Goal: Entertainment & Leisure: Consume media (video, audio)

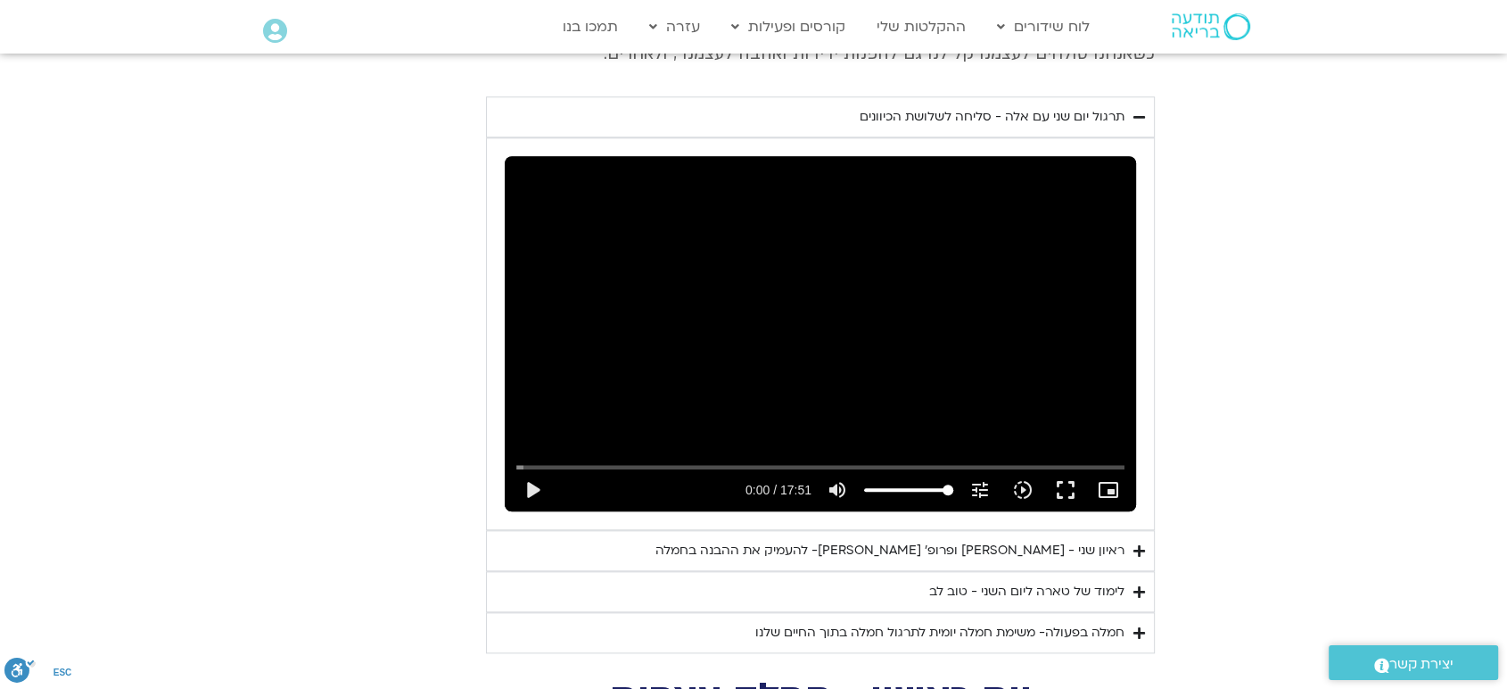
scroll to position [1774, 0]
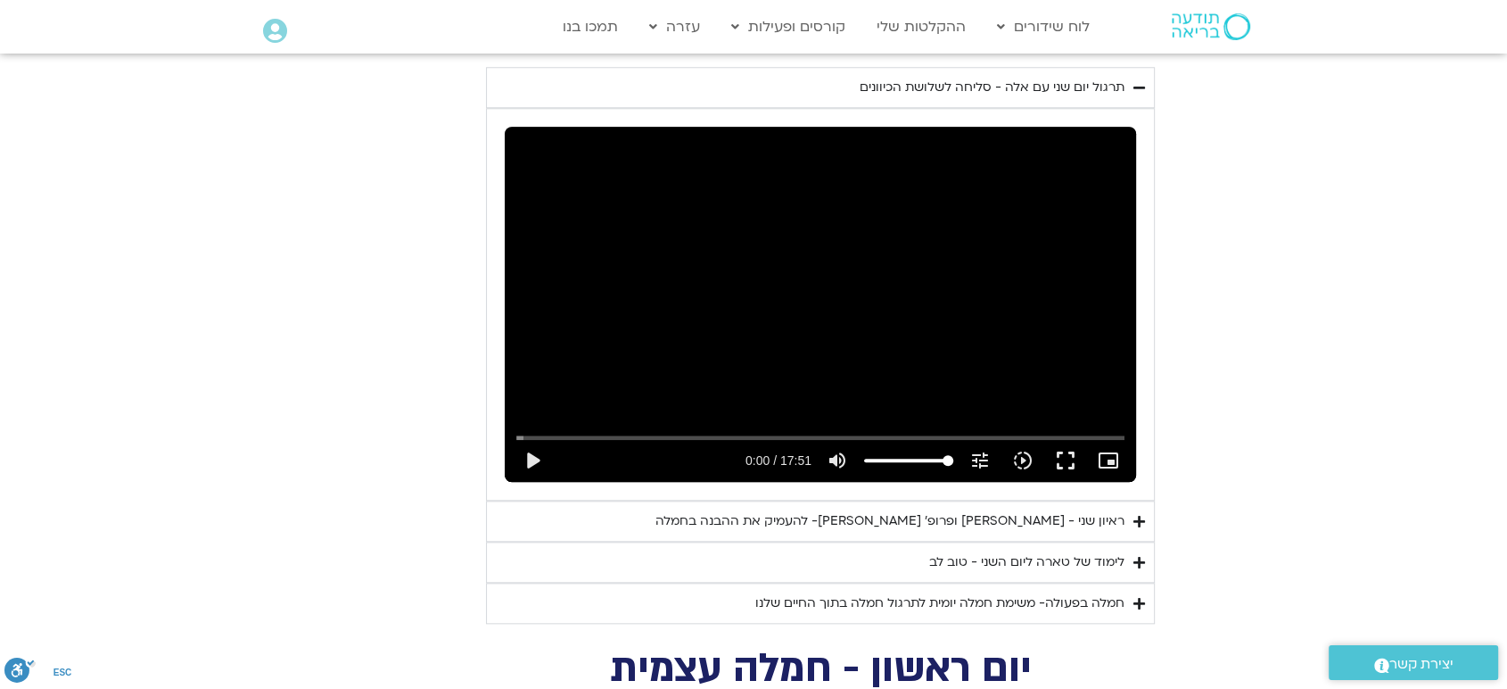
click at [1086, 510] on div "ראיון שני - [PERSON_NAME] ופרופ׳ [PERSON_NAME]- להעמיק את ההבנה בחמלה" at bounding box center [890, 520] width 469 height 21
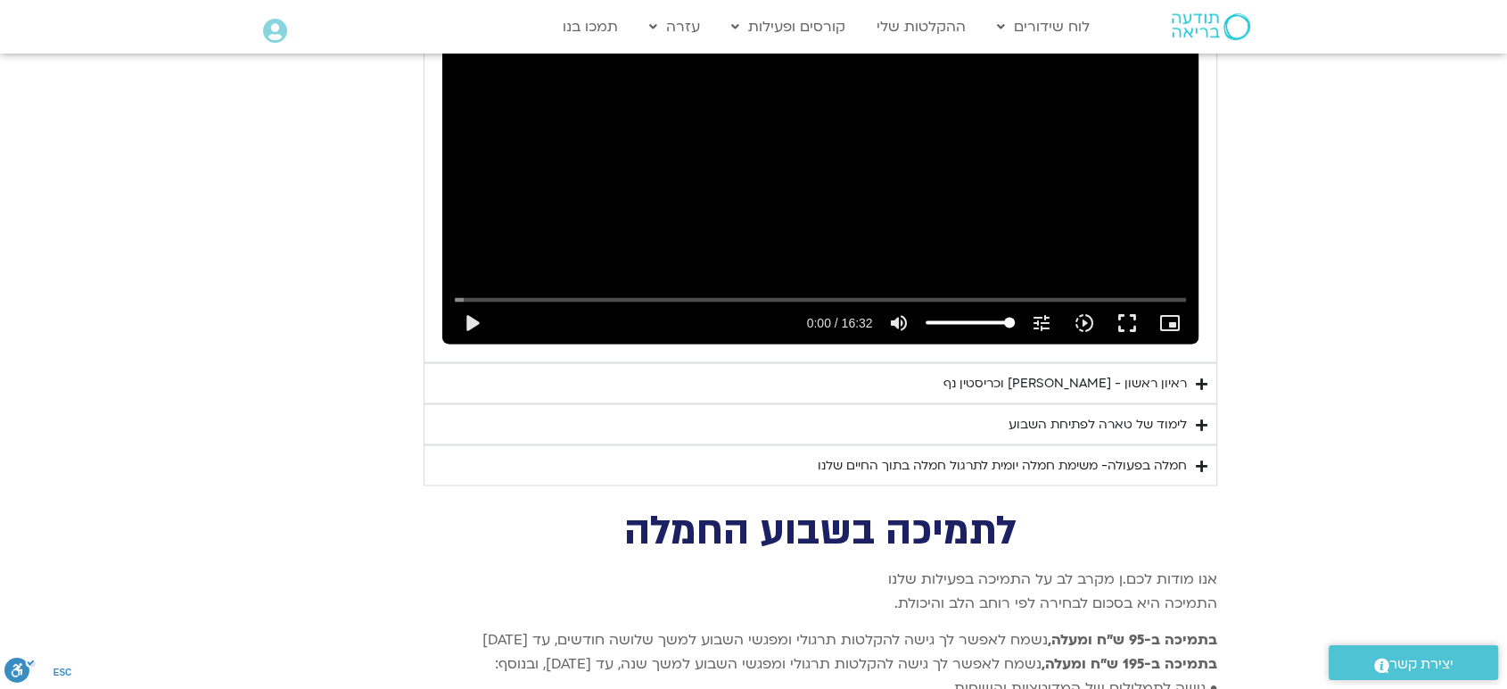
scroll to position [3227, 0]
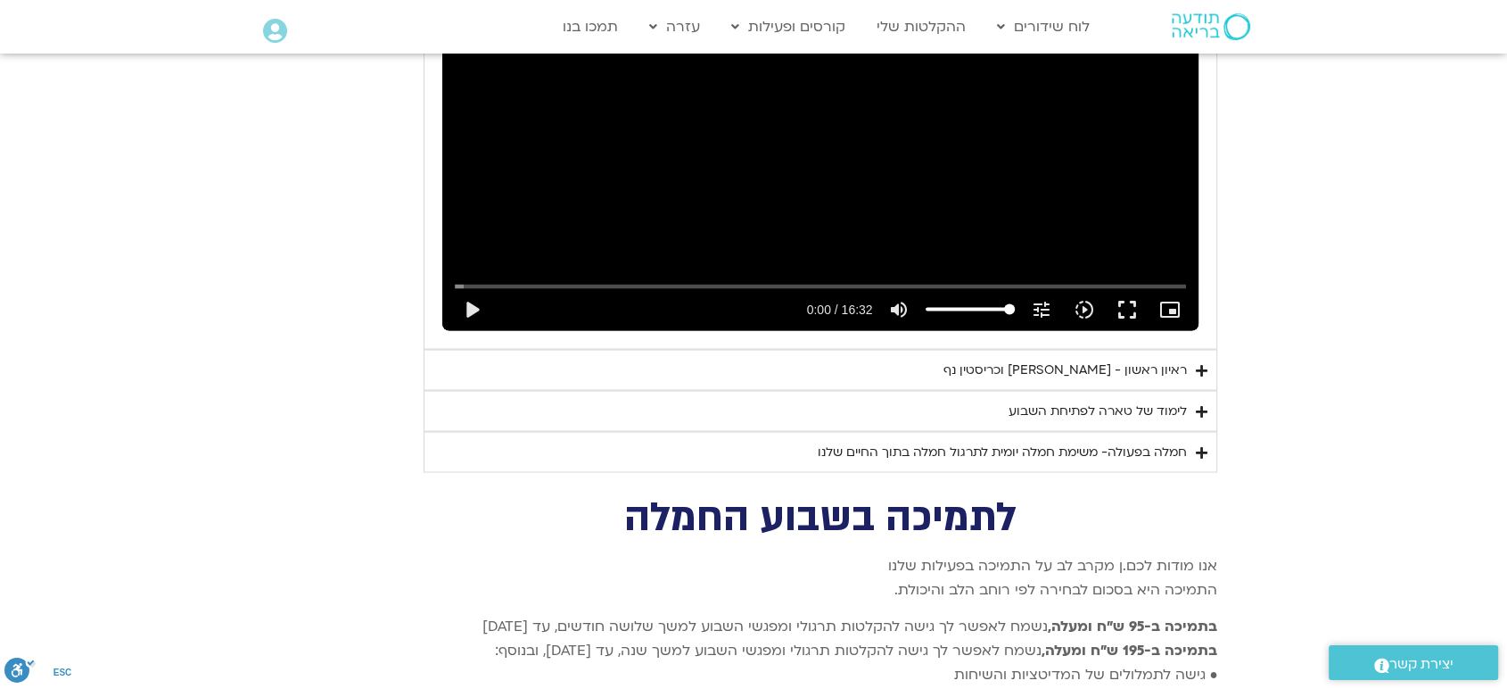
click at [1143, 359] on div "ראיון ראשון - [PERSON_NAME] וכריסטין נף" at bounding box center [1066, 369] width 244 height 21
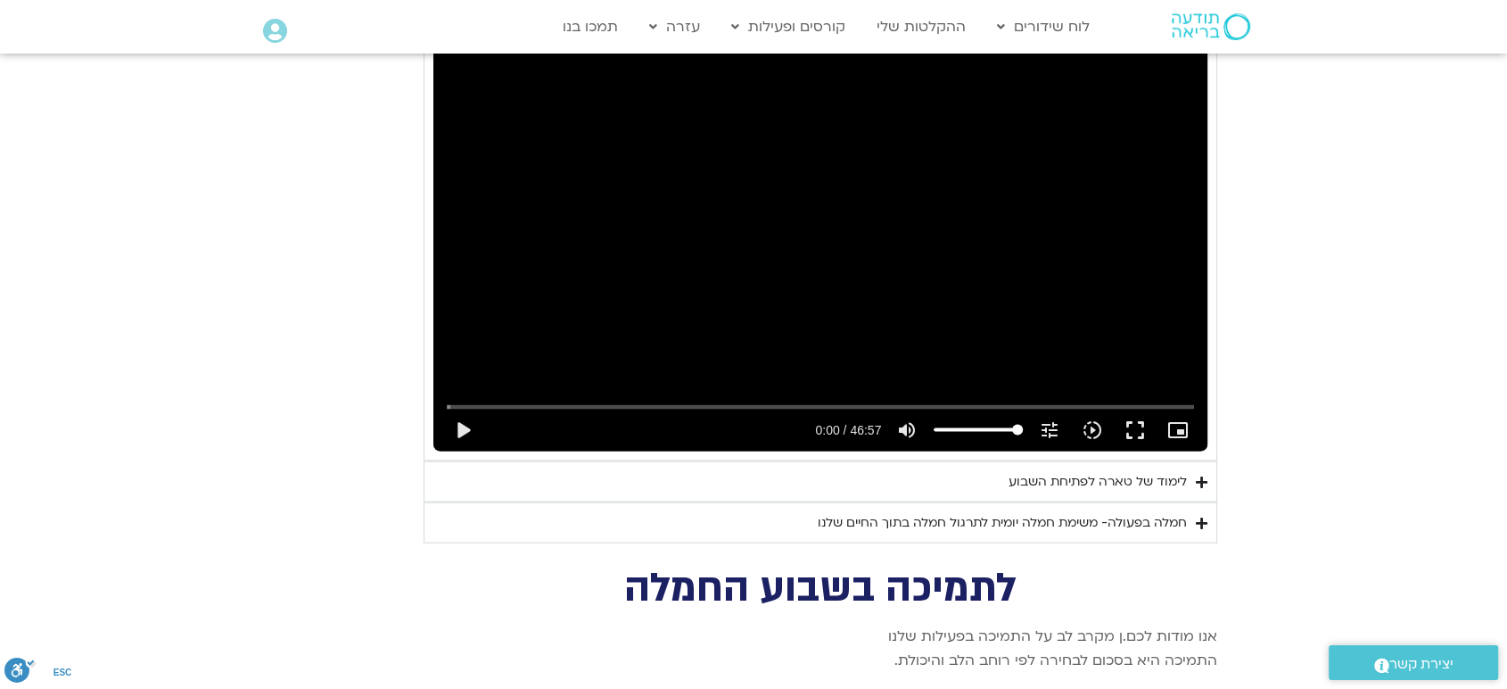
scroll to position [3650, 0]
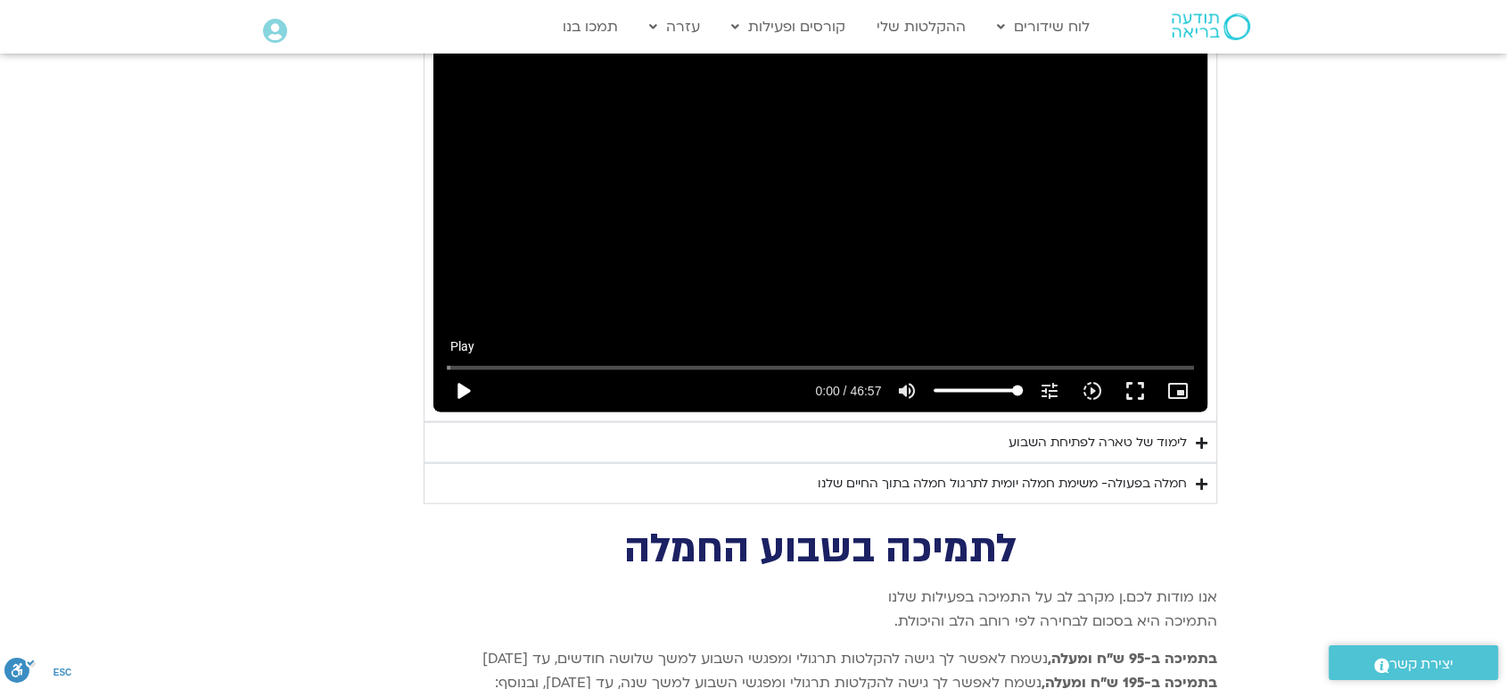
click at [463, 369] on button "play_arrow" at bounding box center [463, 390] width 43 height 43
click at [673, 362] on input "Seek" at bounding box center [821, 367] width 748 height 11
click at [466, 369] on button "pause" at bounding box center [463, 390] width 43 height 43
click at [607, 122] on div "Skip Ad 19:31 play_arrow 14:33 / 46:57 volume_up Mute tune Resolution Auto 720p…" at bounding box center [820, 194] width 774 height 435
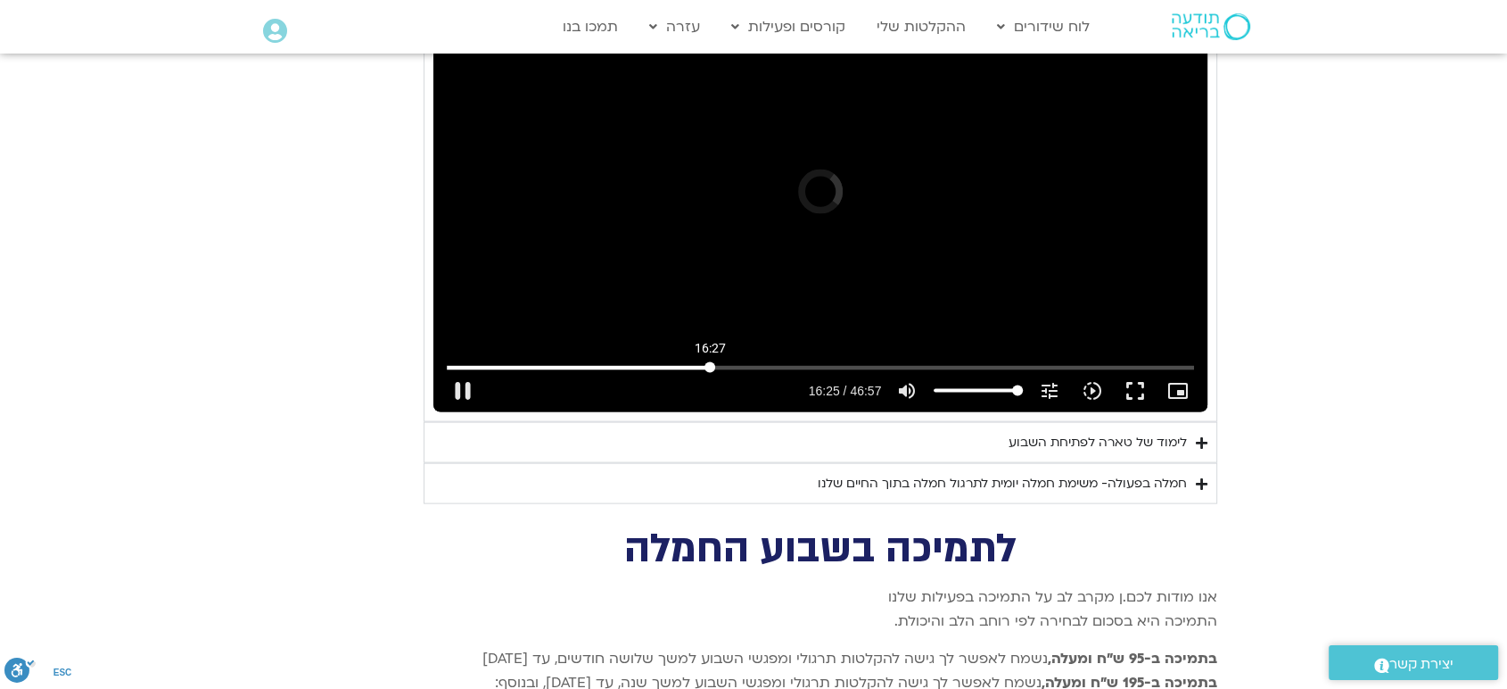
click at [709, 362] on input "Seek" at bounding box center [821, 367] width 748 height 11
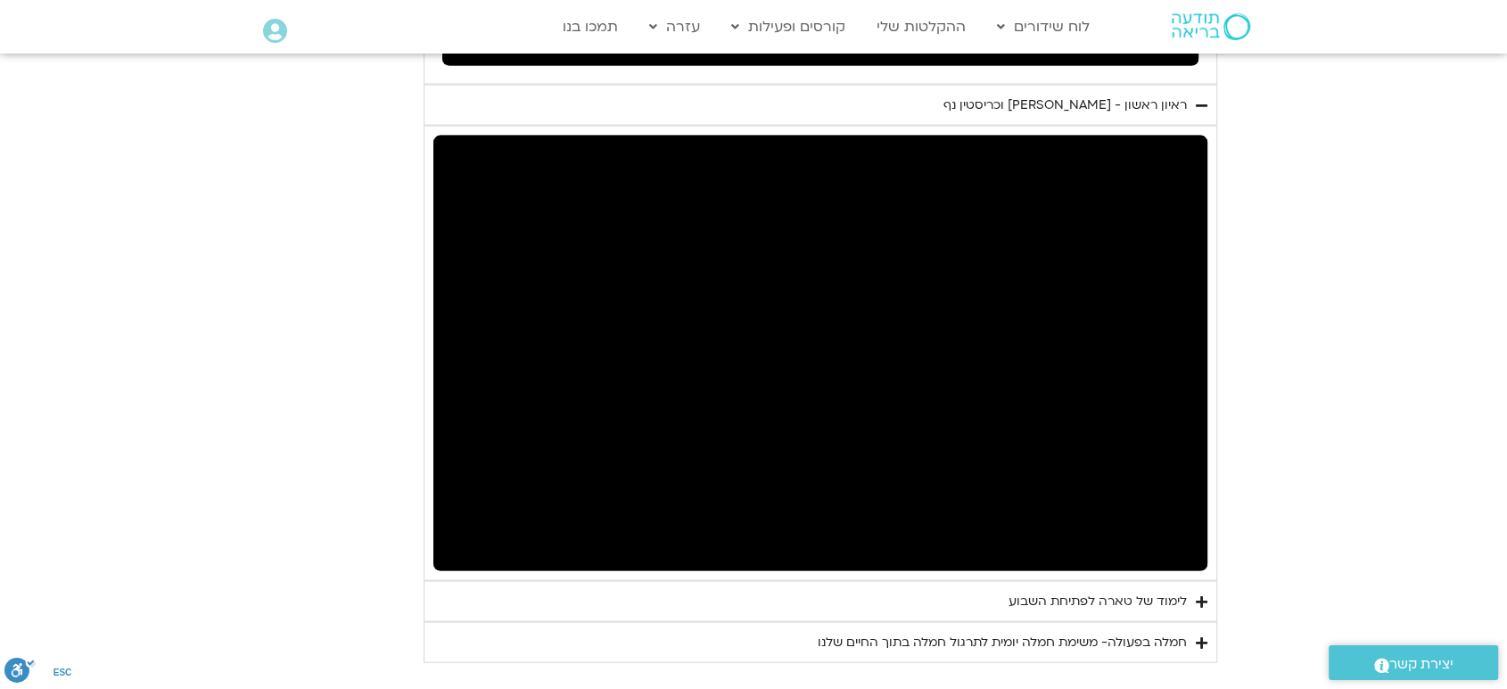
scroll to position [3571, 0]
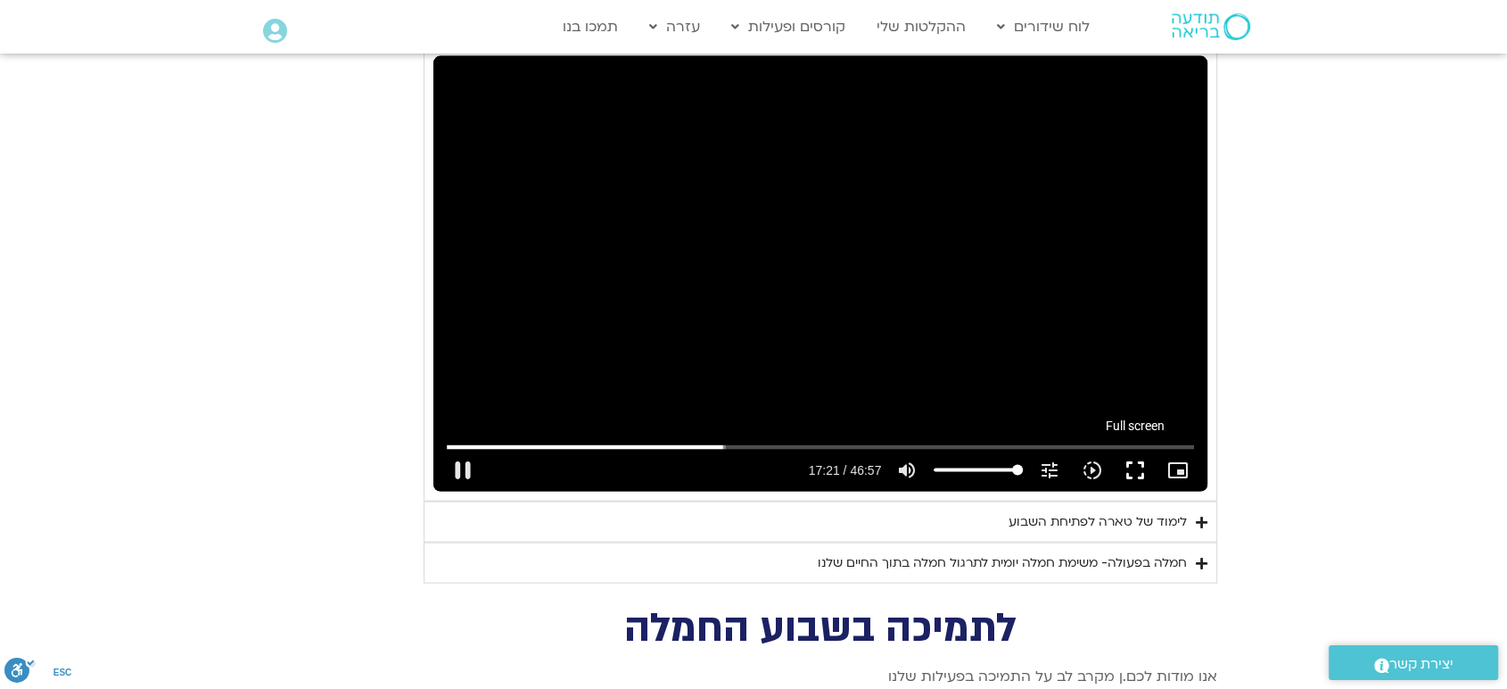
click at [1127, 449] on button "fullscreen" at bounding box center [1135, 470] width 43 height 43
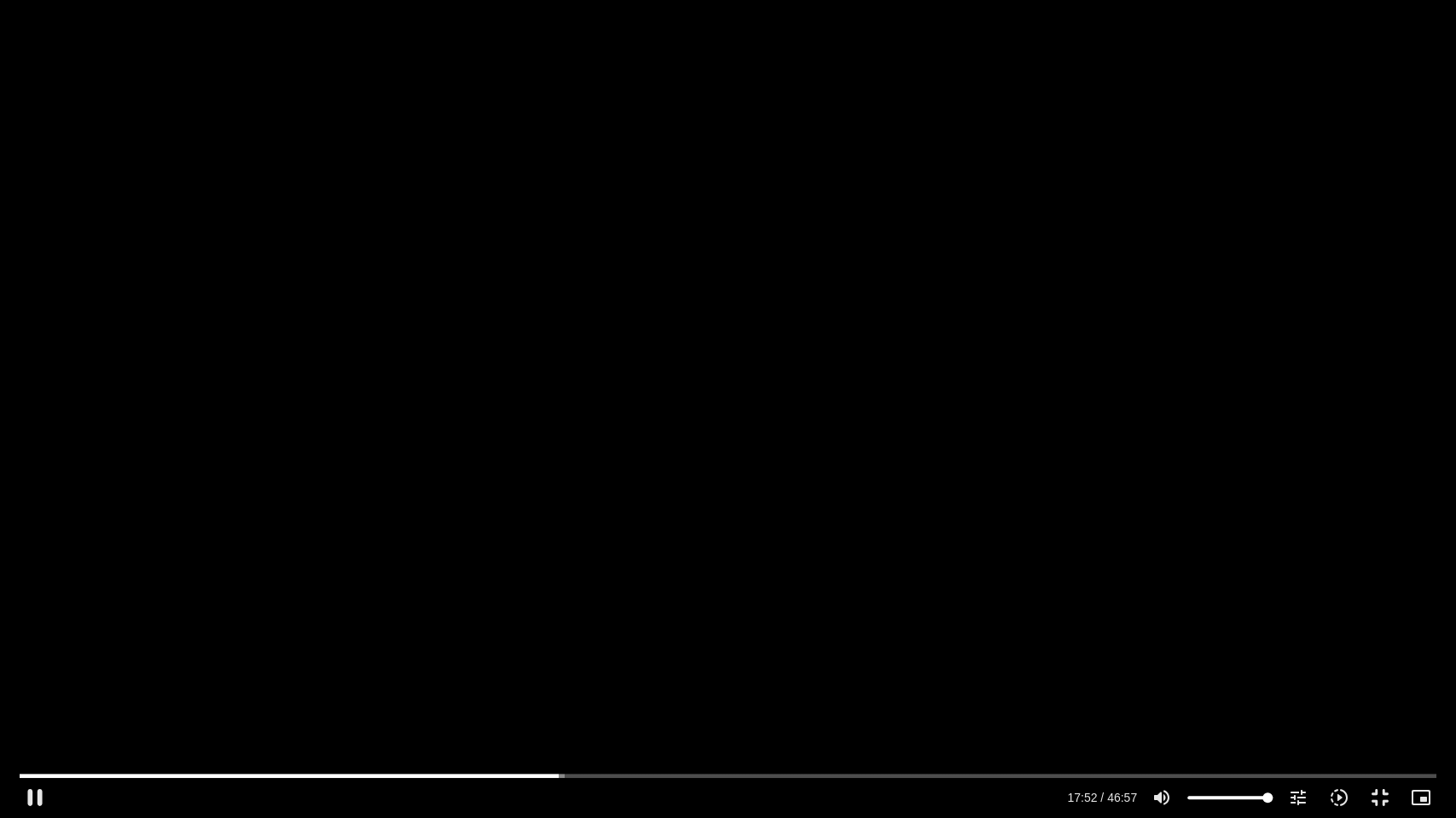
click at [579, 782] on div "Accordion. Open links with Enter or Space, close with Escape, and navigate with…" at bounding box center [558, 797] width 1007 height 41
click at [1376, 793] on button "fullscreen_exit" at bounding box center [1380, 797] width 41 height 41
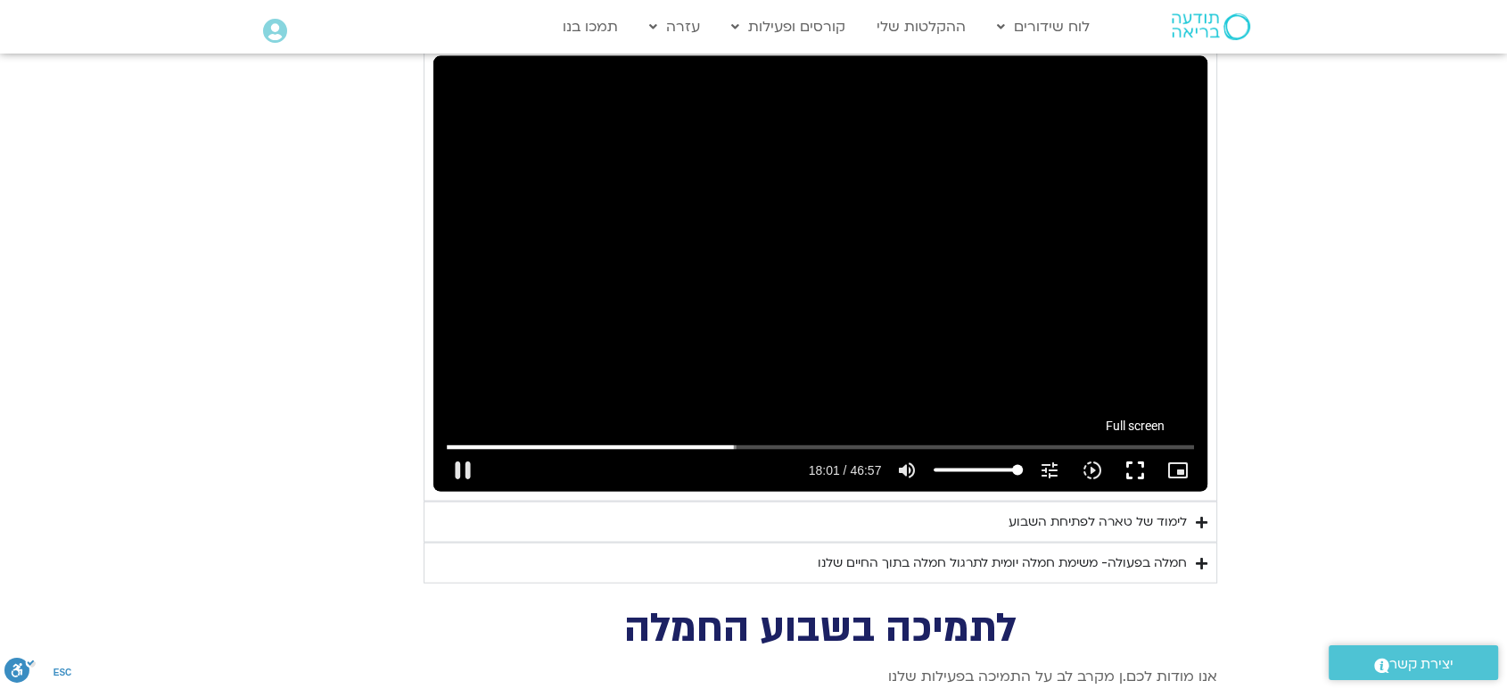
click at [1127, 449] on button "fullscreen" at bounding box center [1135, 470] width 43 height 43
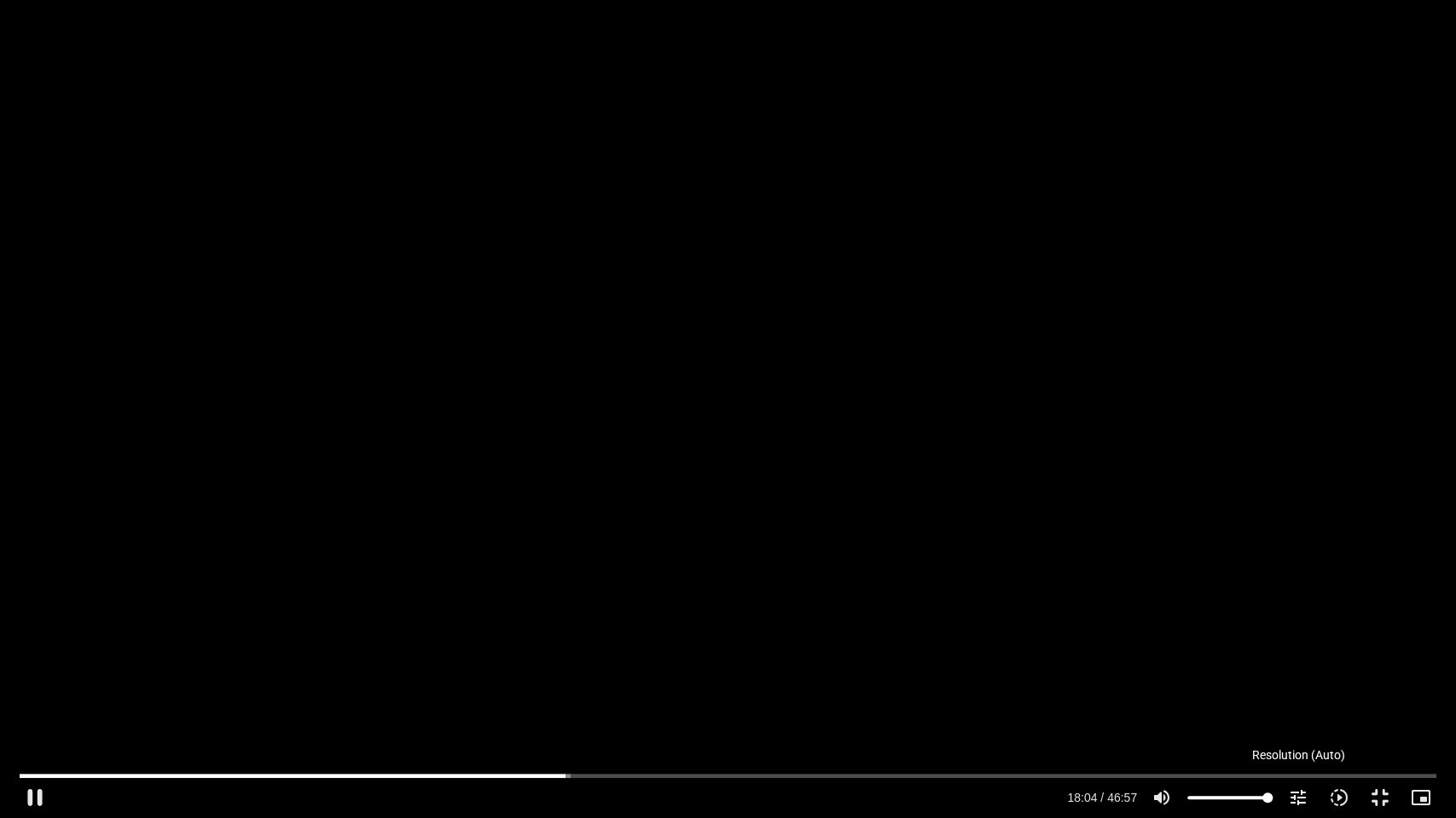
click at [1306, 798] on icon "tune" at bounding box center [1297, 797] width 20 height 20
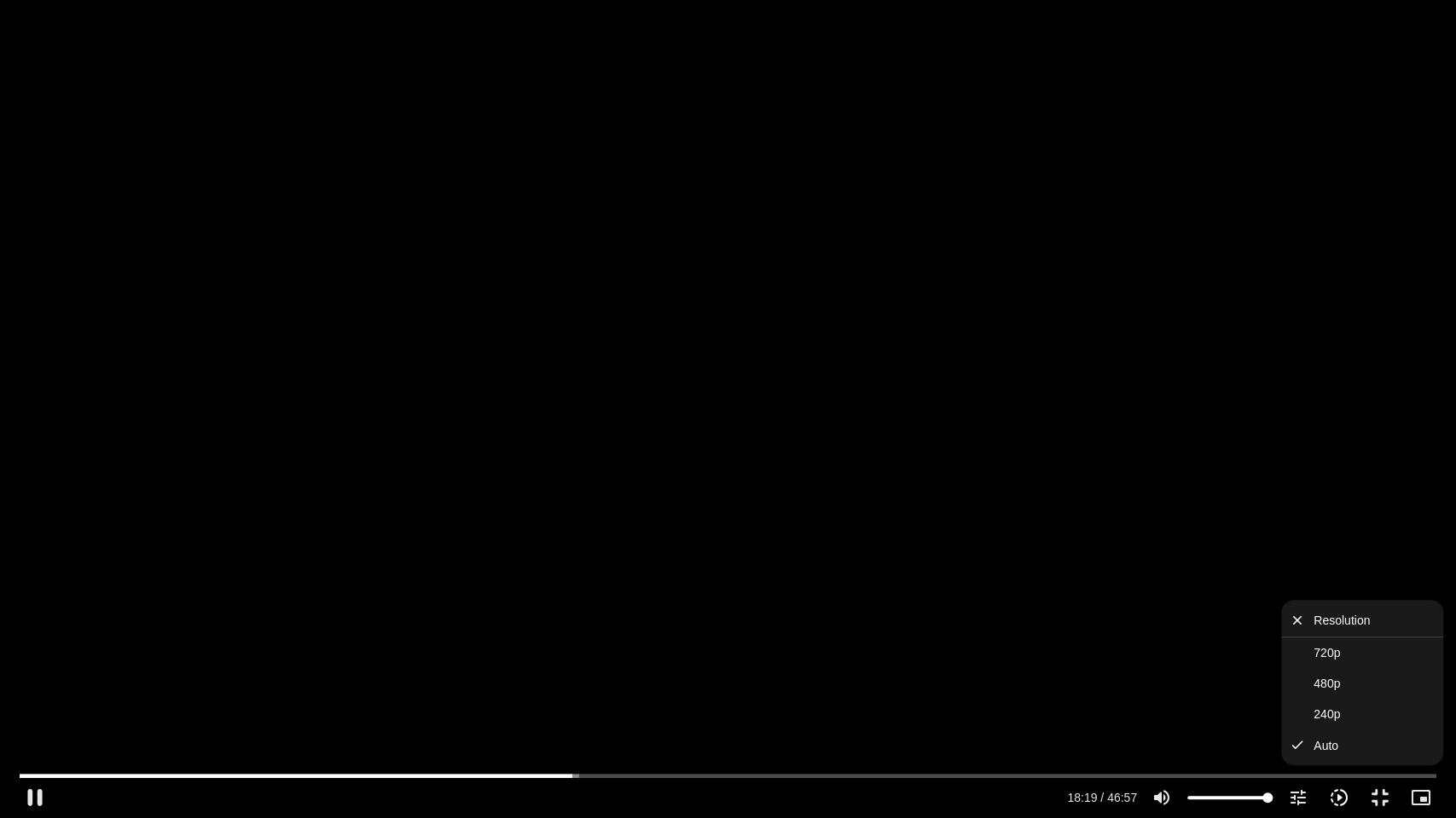
click at [1336, 785] on button "slow_motion_video Playback speed 1x 1x" at bounding box center [1338, 797] width 41 height 41
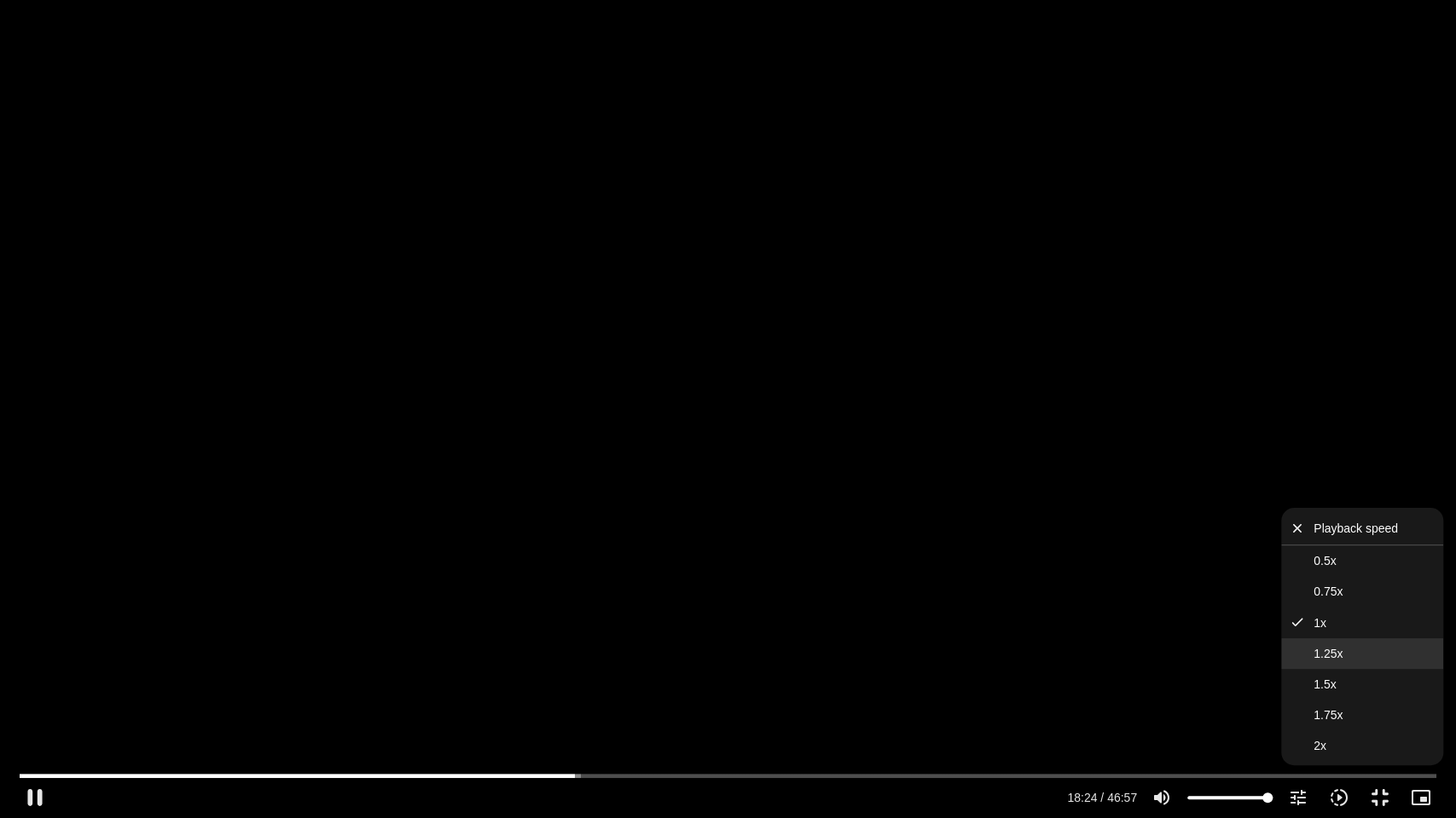
click at [1312, 657] on button "1.25x" at bounding box center [1361, 654] width 162 height 31
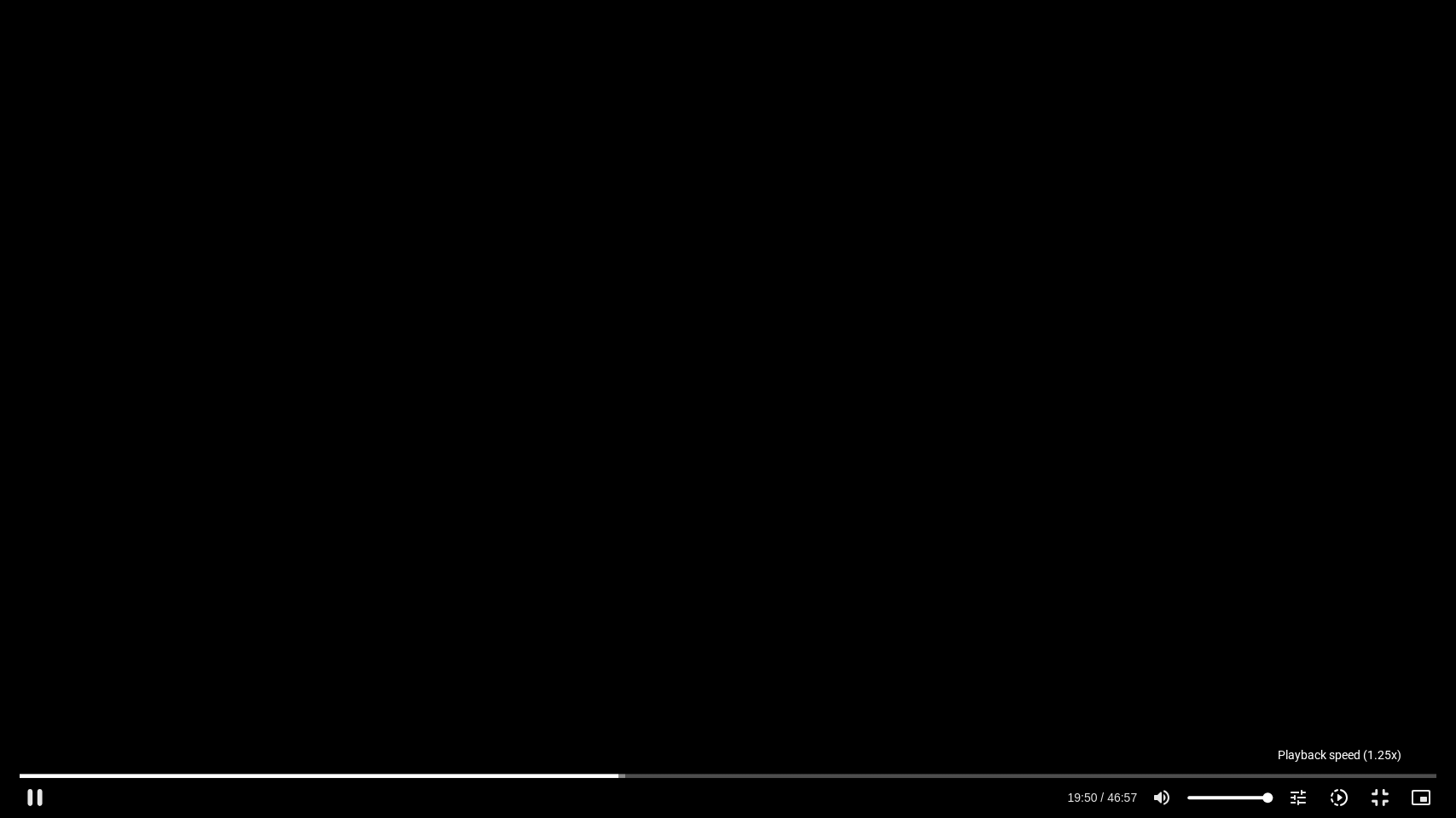
click at [1326, 788] on button "slow_motion_video Playback speed 1.25x 1.25x" at bounding box center [1338, 797] width 41 height 41
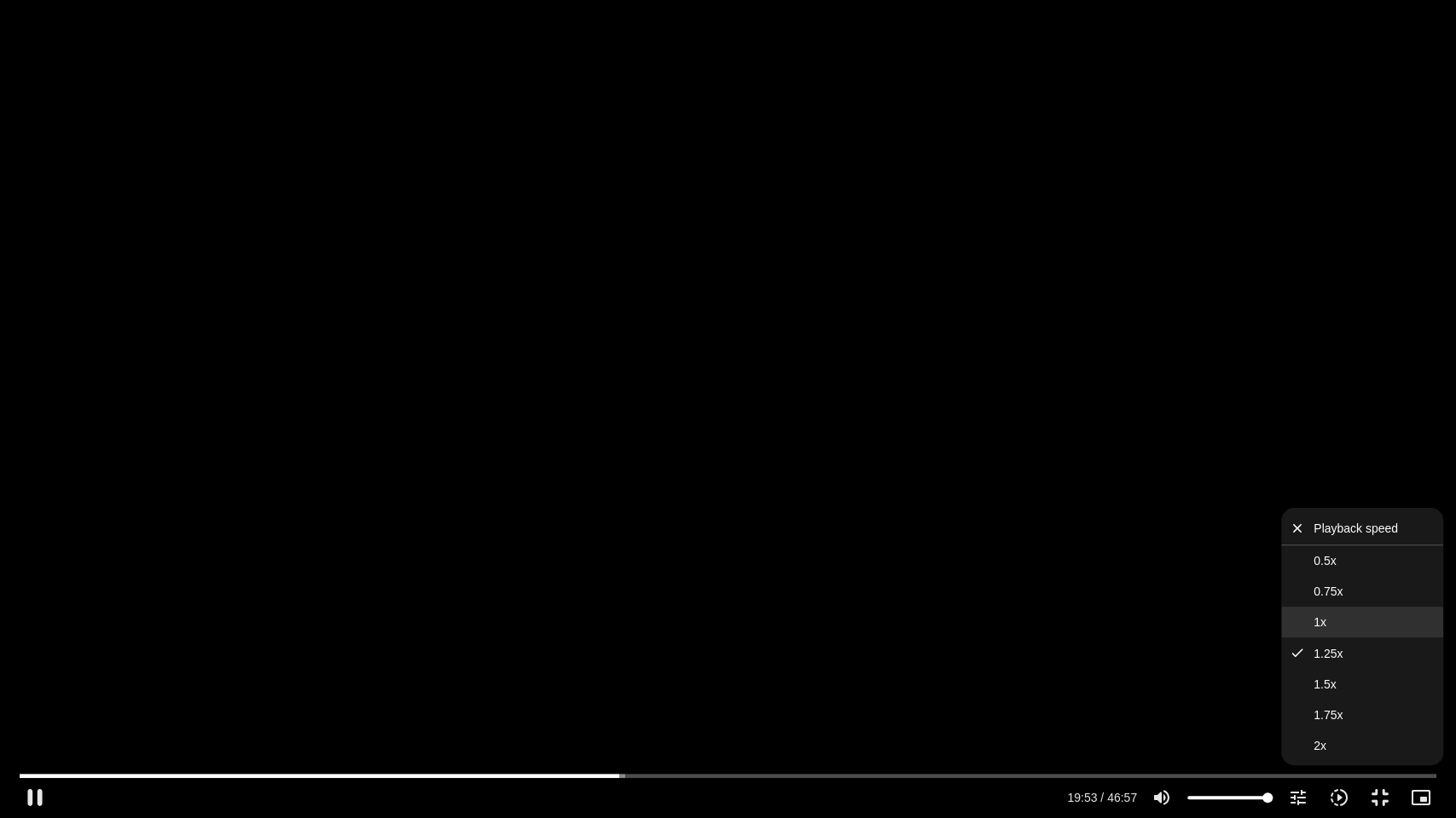
click at [1318, 620] on span "1x" at bounding box center [1319, 622] width 12 height 13
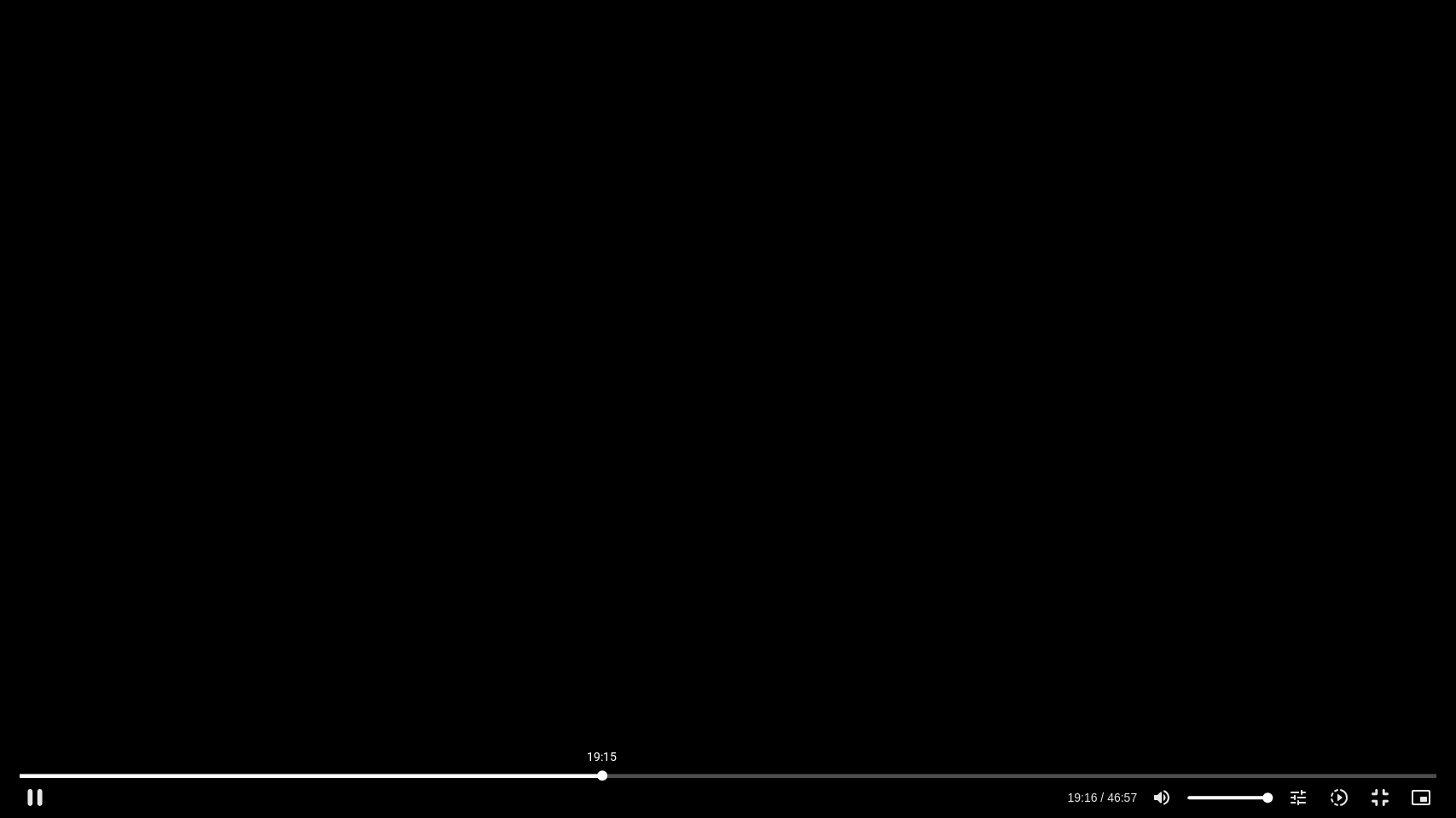
click at [601, 776] on input "Seek" at bounding box center [728, 775] width 1417 height 11
click at [562, 771] on input "Seek" at bounding box center [728, 775] width 1417 height 11
click at [536, 770] on input "Seek" at bounding box center [728, 775] width 1417 height 11
click at [471, 776] on input "Seek" at bounding box center [728, 775] width 1417 height 11
click at [443, 777] on input "Seek" at bounding box center [728, 775] width 1417 height 11
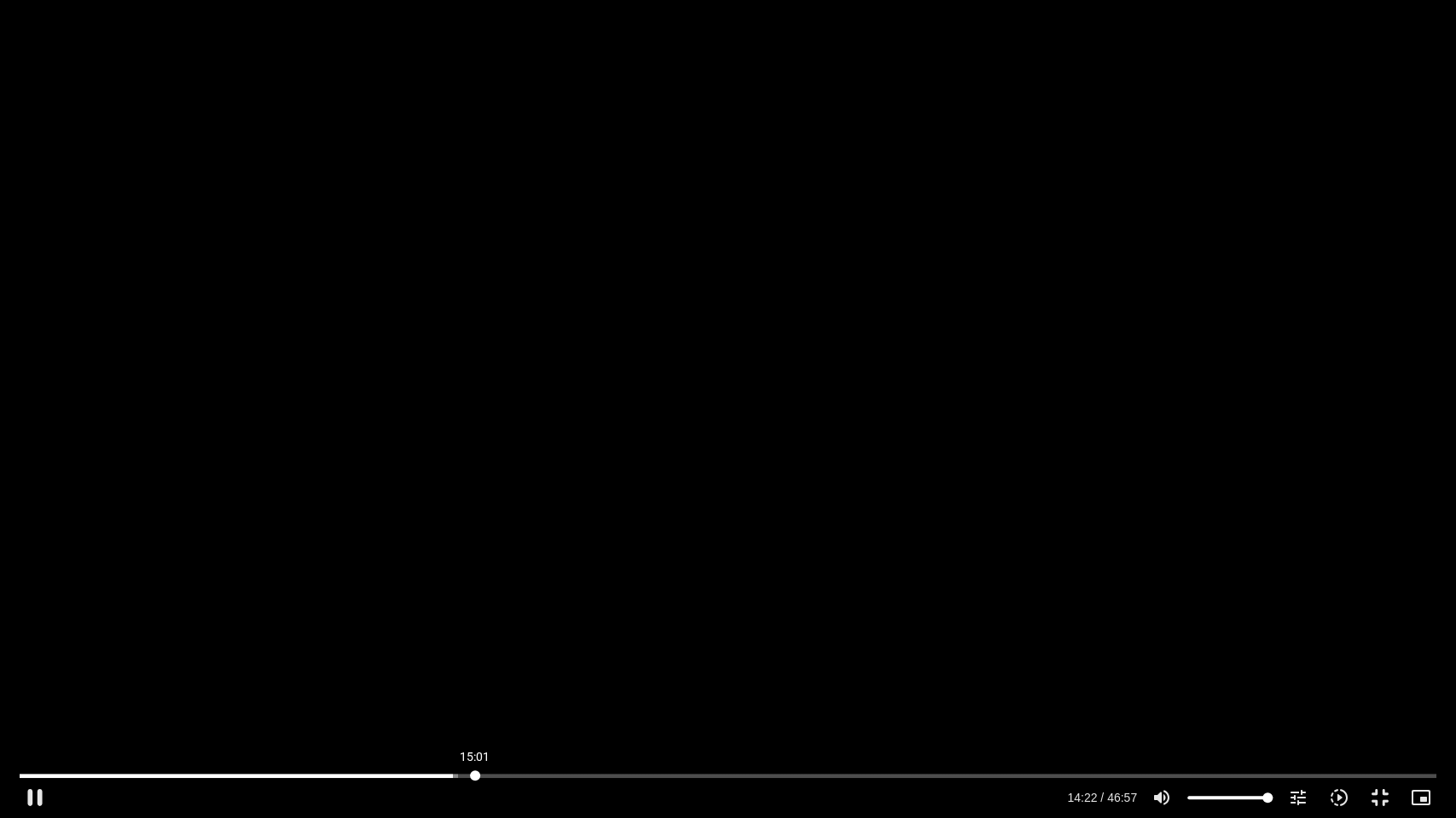
click at [474, 772] on input "Seek" at bounding box center [728, 775] width 1417 height 11
click at [556, 777] on input "Seek" at bounding box center [728, 775] width 1417 height 11
click at [662, 776] on input "Seek" at bounding box center [728, 775] width 1417 height 11
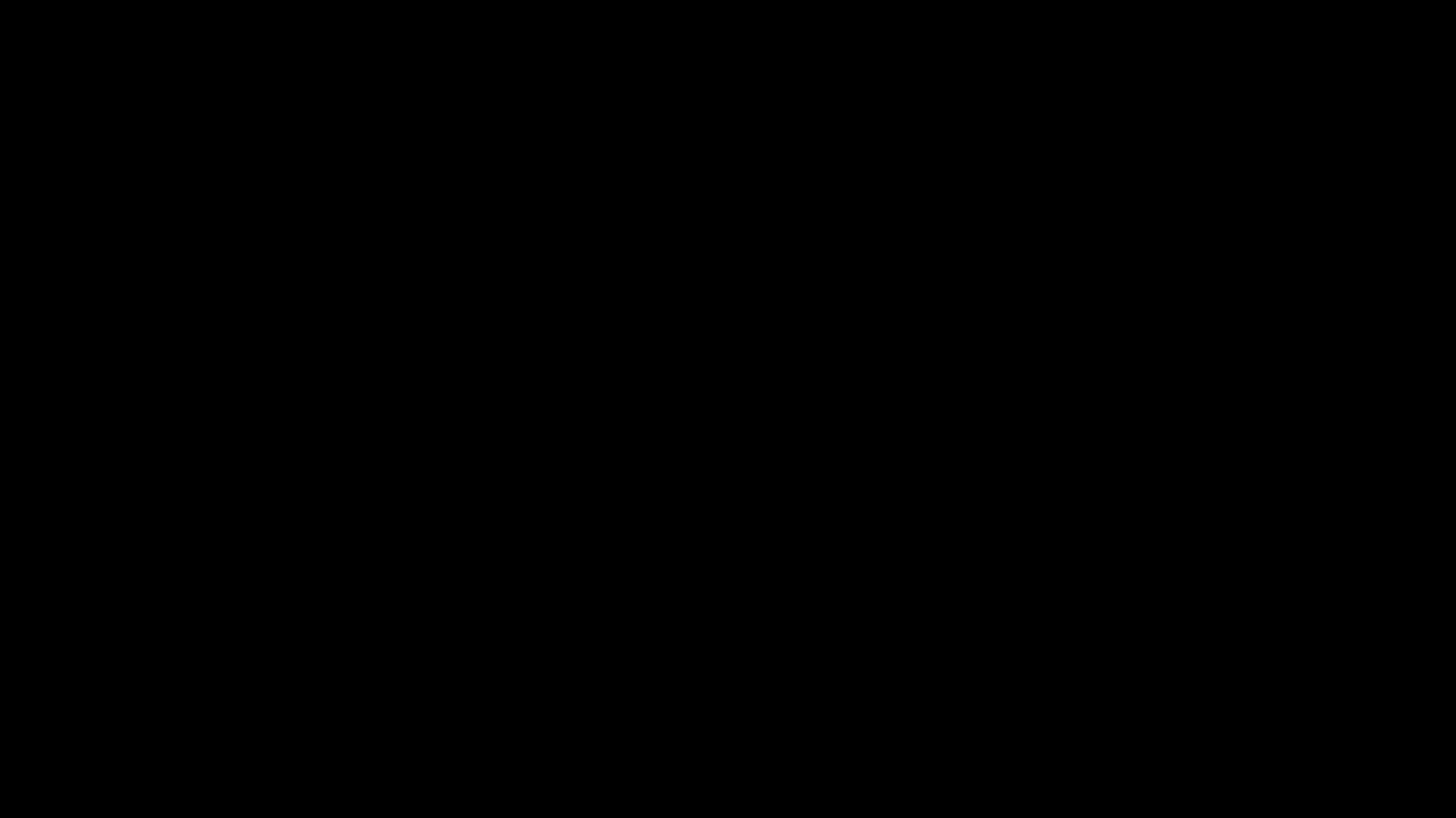
click at [989, 533] on div "Skip Ad 21:17 pause 43:13 / 46:57 volume_up Mute tune Resolution Auto 720p slow…" at bounding box center [728, 409] width 1456 height 818
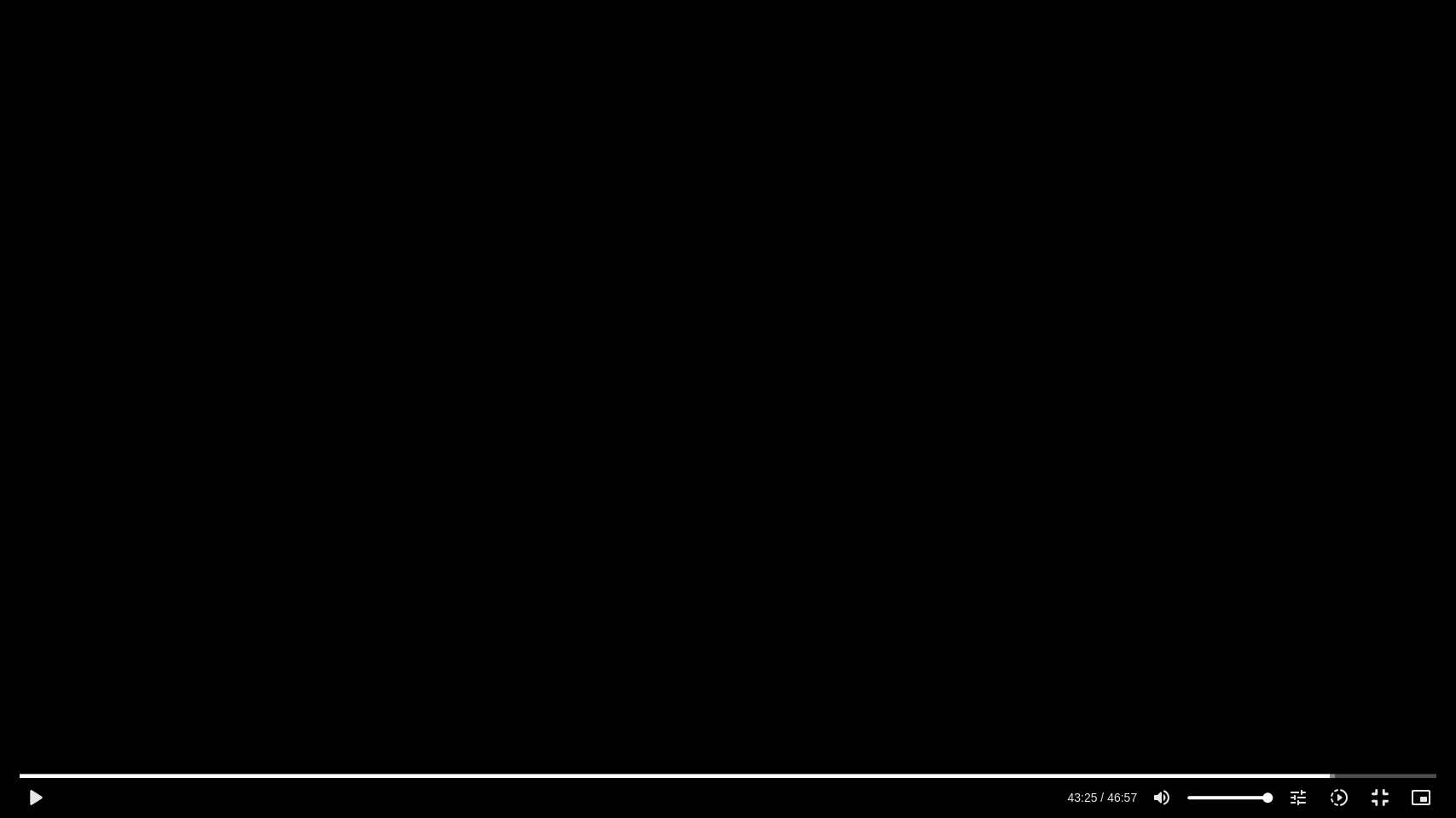
click at [1237, 580] on div "Skip Ad 21:17 play_arrow 43:25 / 46:57 volume_up Mute tune Resolution Auto 720p…" at bounding box center [728, 409] width 1456 height 818
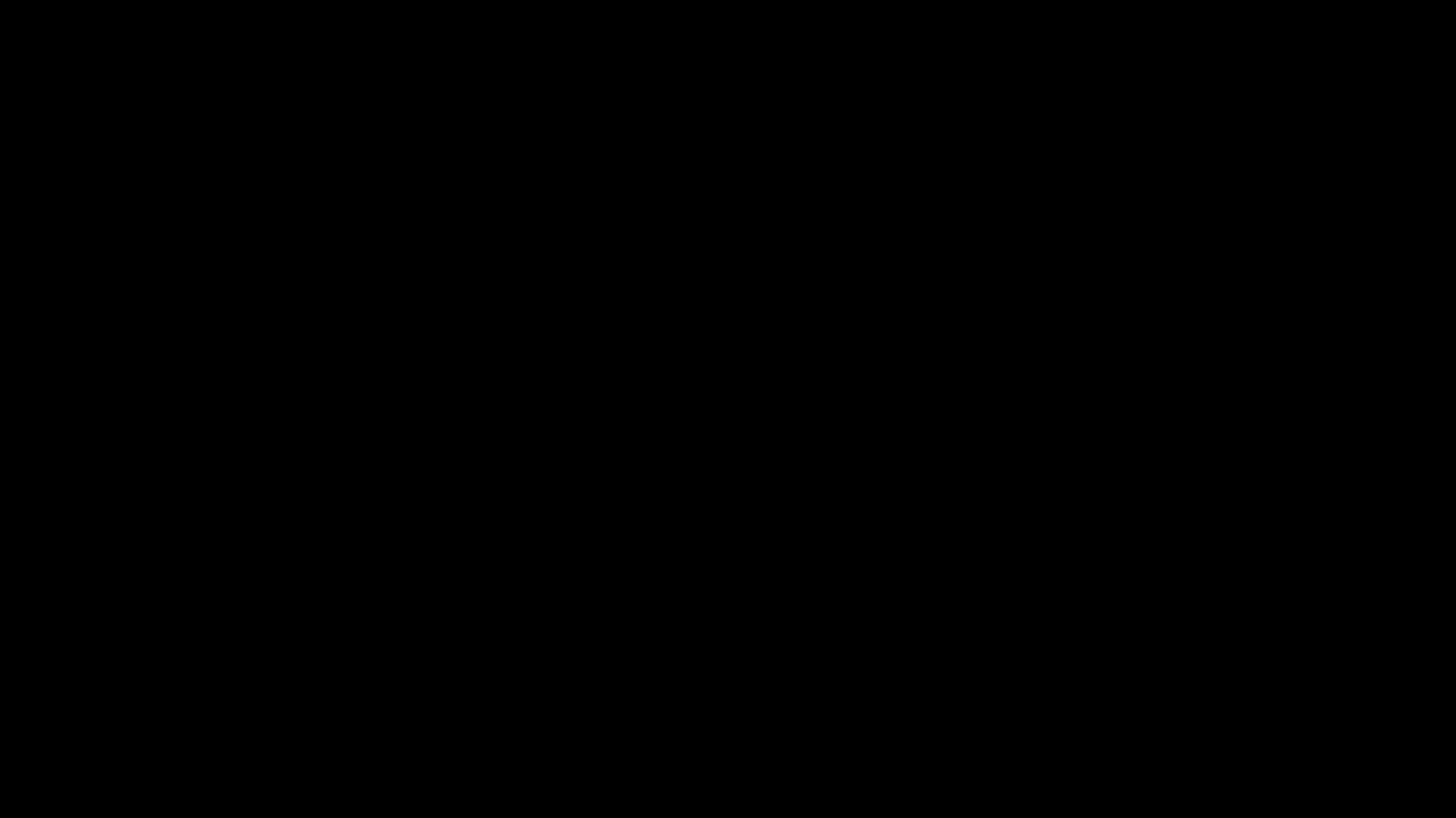
click at [900, 418] on div "Skip Ad 21:17 pause 44:11 / 46:57 volume_up Mute tune Resolution Auto 720p slow…" at bounding box center [728, 409] width 1456 height 818
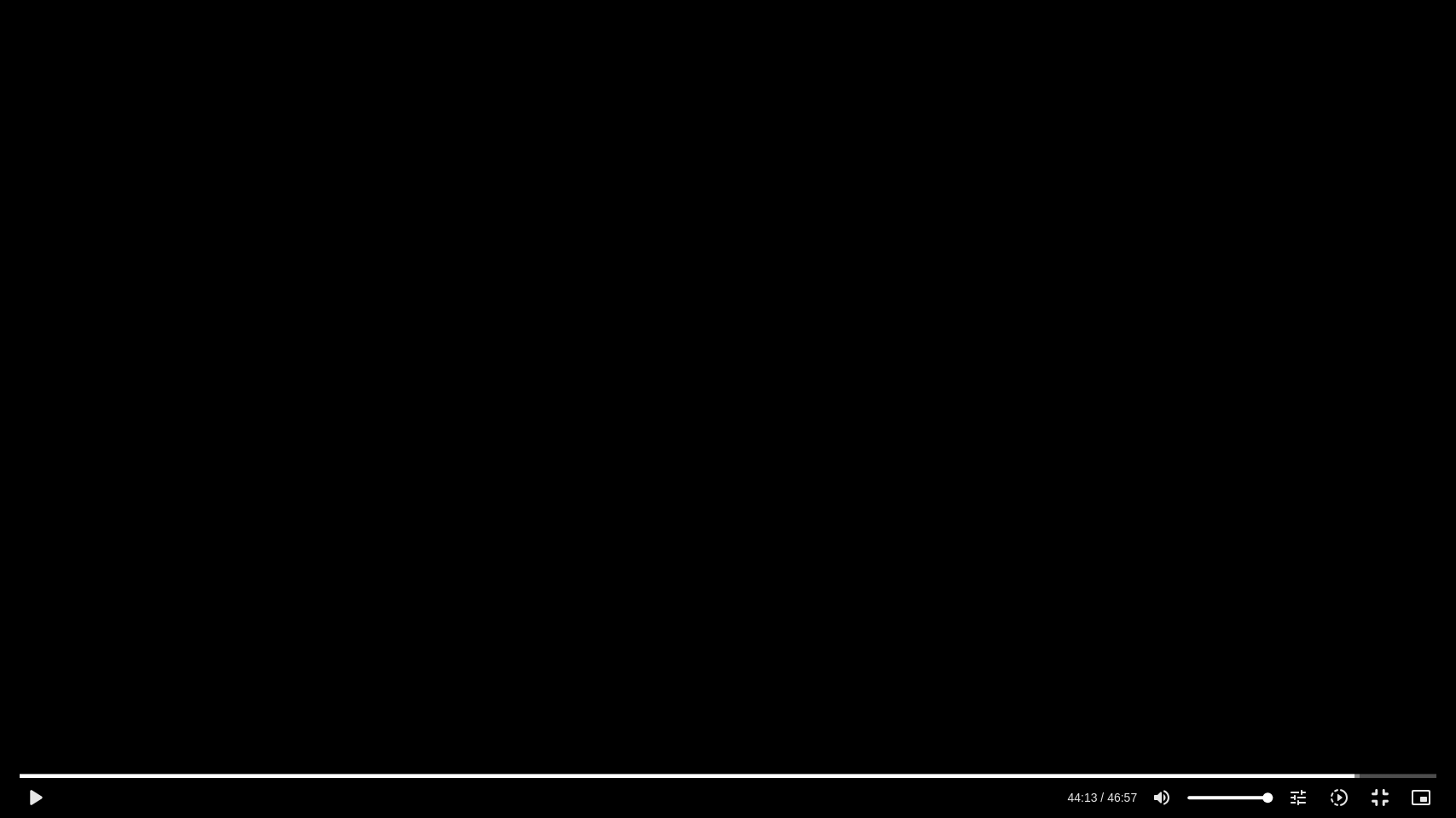
click at [1228, 550] on div "Skip Ad 21:17 play_arrow 44:13 / 46:57 volume_up Mute tune Resolution Auto 720p…" at bounding box center [728, 409] width 1456 height 818
click at [1392, 772] on input "Seek" at bounding box center [728, 775] width 1417 height 11
click at [1380, 771] on input "Seek" at bounding box center [728, 775] width 1417 height 11
click at [1382, 800] on button "fullscreen_exit" at bounding box center [1380, 797] width 41 height 41
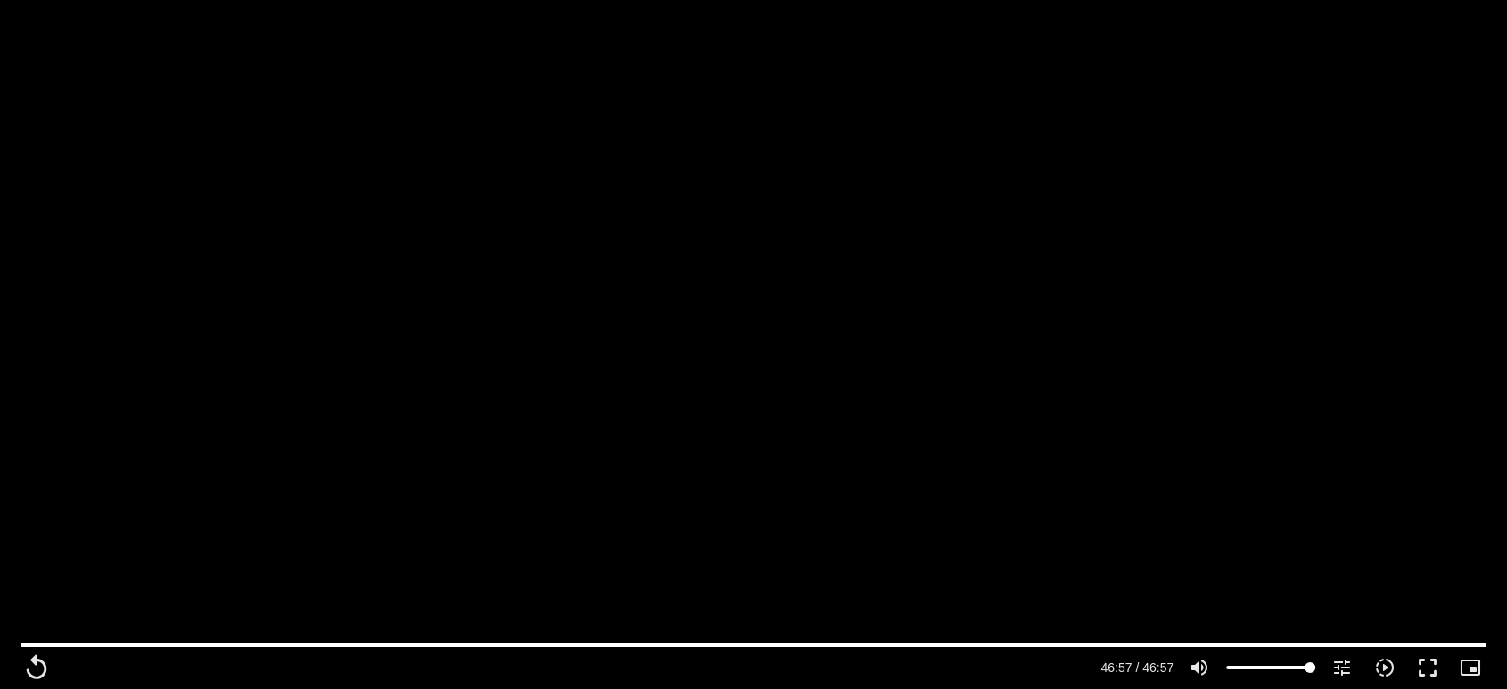
type input "2817.733333"
